Goal: Task Accomplishment & Management: Use online tool/utility

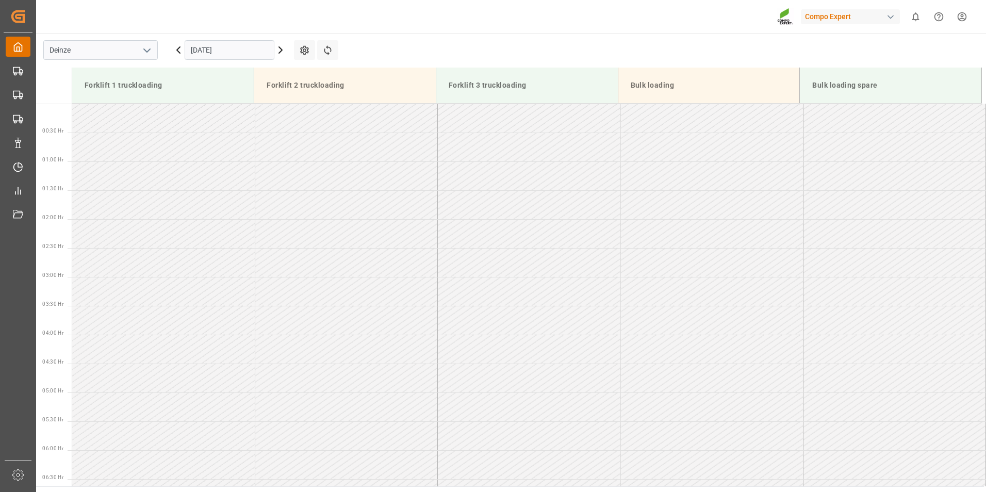
scroll to position [397, 0]
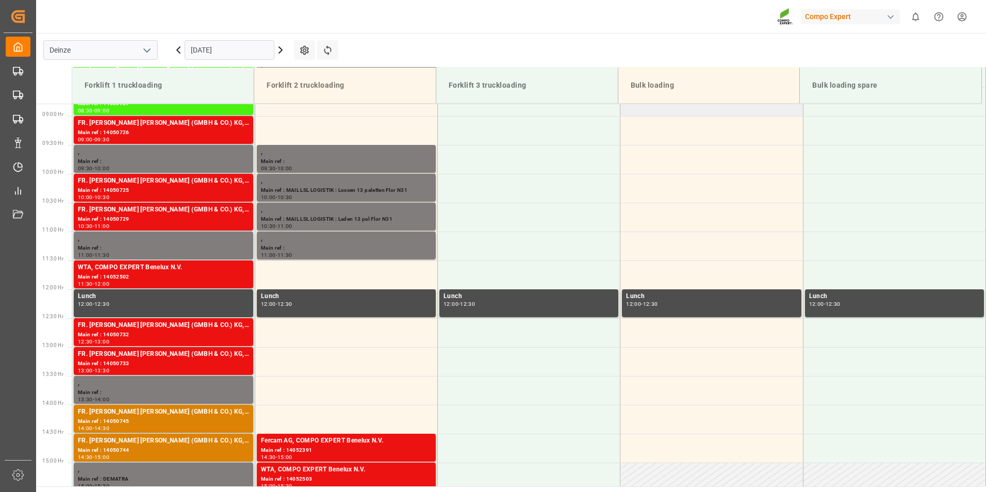
scroll to position [353, 0]
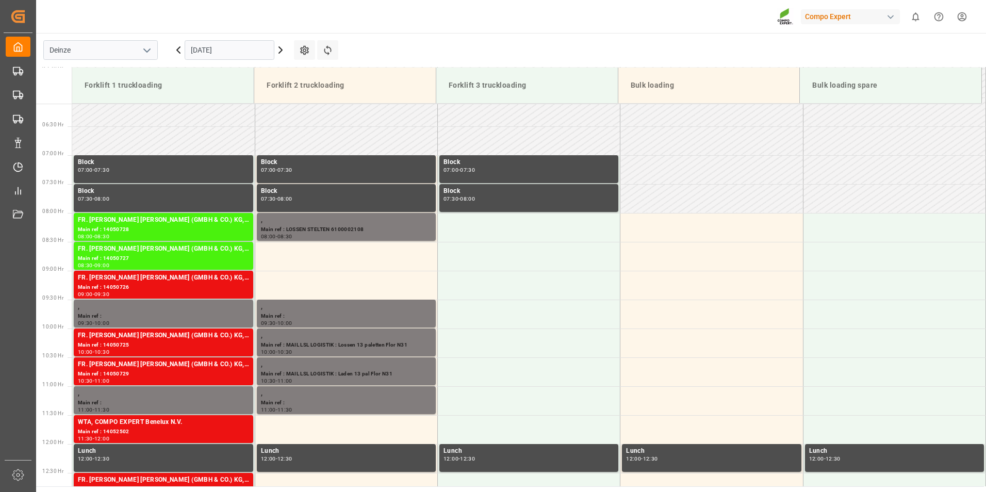
click at [544, 13] on div "Compo Expert 0 Notifications Only show unread All Watching Mark all categories …" at bounding box center [507, 16] width 957 height 33
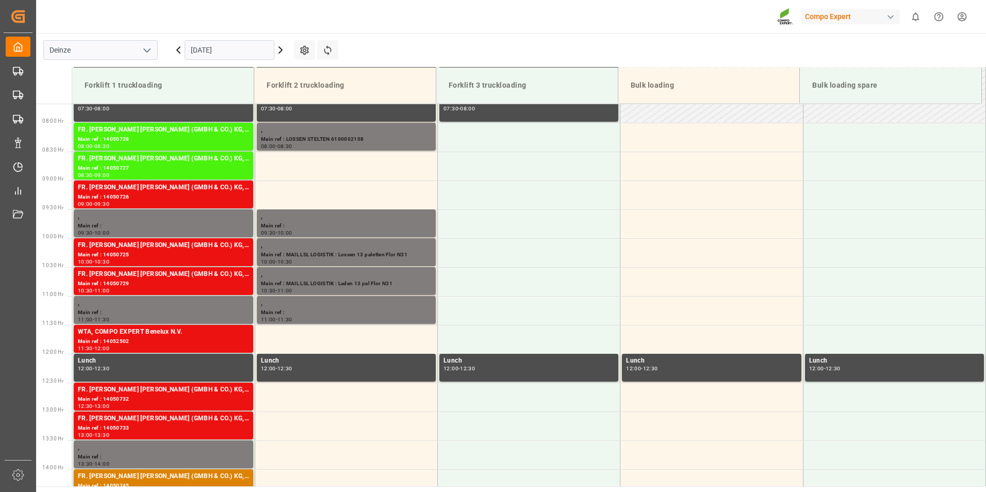
scroll to position [425, 0]
